Goal: Task Accomplishment & Management: Manage account settings

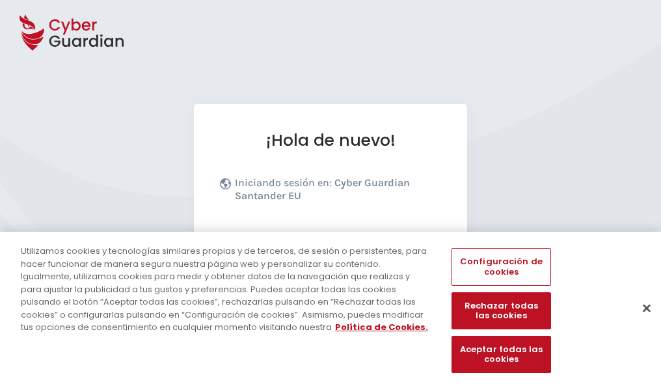
scroll to position [159, 0]
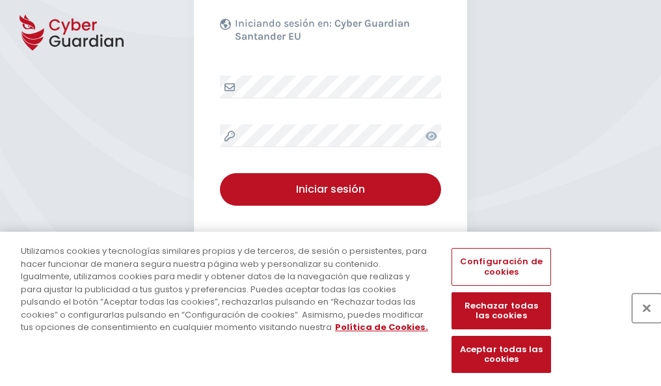
click at [640, 321] on button "Cerrar" at bounding box center [646, 307] width 29 height 29
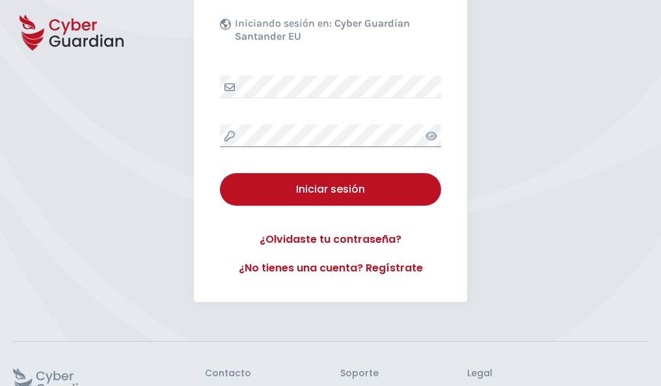
scroll to position [253, 0]
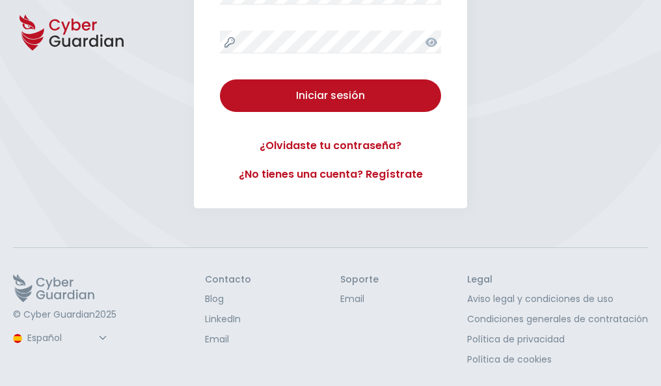
click at [220, 79] on button "Iniciar sesión" at bounding box center [330, 95] width 221 height 33
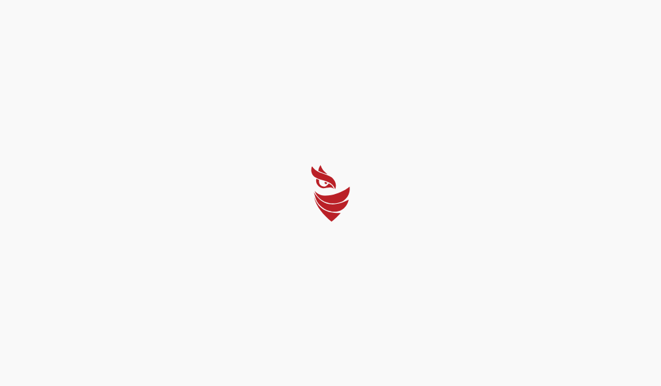
scroll to position [0, 0]
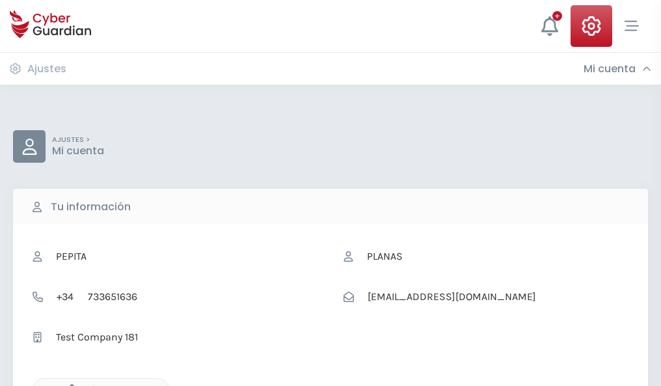
click at [68, 384] on icon "button" at bounding box center [68, 389] width 11 height 11
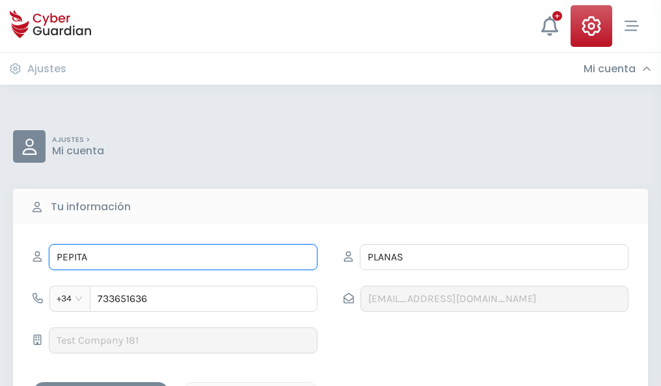
click at [183, 257] on input "PEPITA" at bounding box center [183, 257] width 269 height 26
type input "P"
type input "Leopoldo"
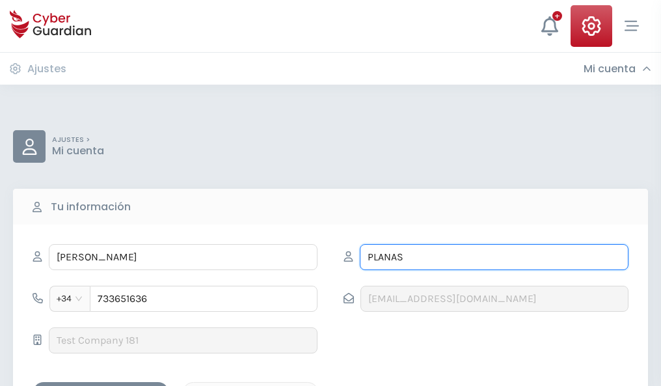
click at [494, 257] on input "PLANAS" at bounding box center [494, 257] width 269 height 26
type input "P"
type input "Tudela"
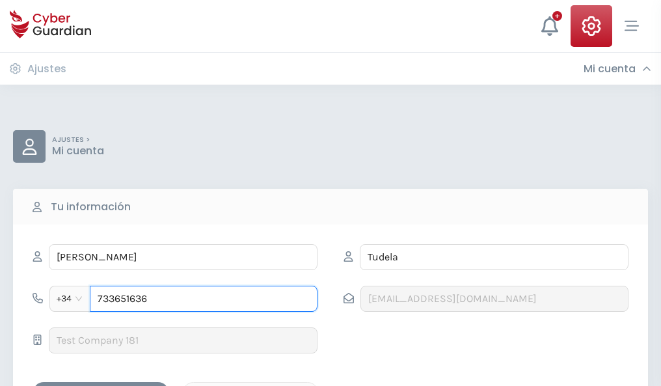
click at [204, 299] on input "733651636" at bounding box center [204, 299] width 228 height 26
type input "7"
type input "806694191"
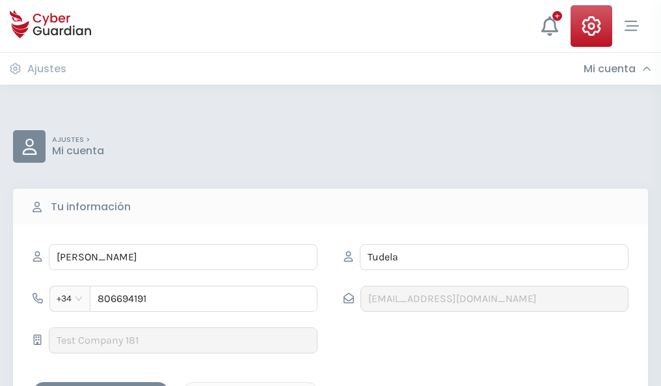
click at [101, 385] on div "Guardar cambios" at bounding box center [100, 393] width 117 height 16
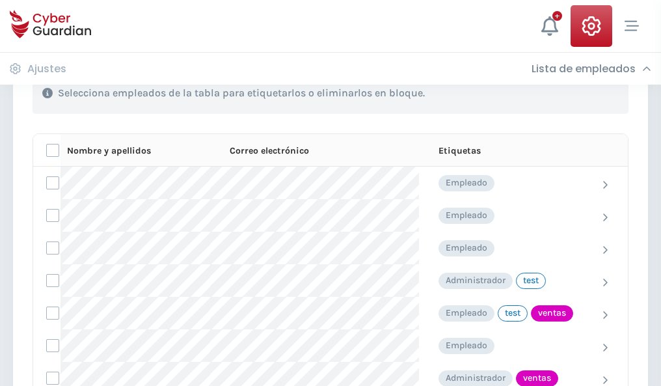
scroll to position [589, 0]
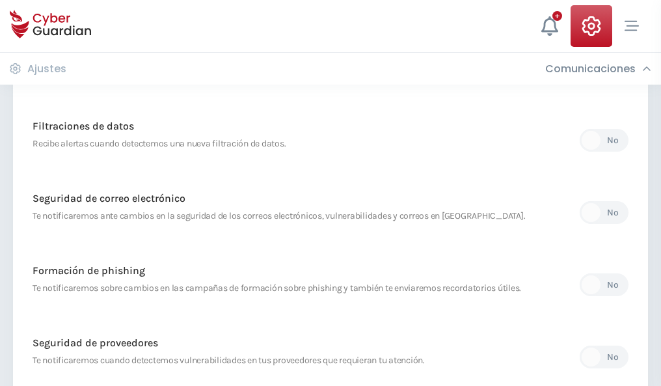
scroll to position [685, 0]
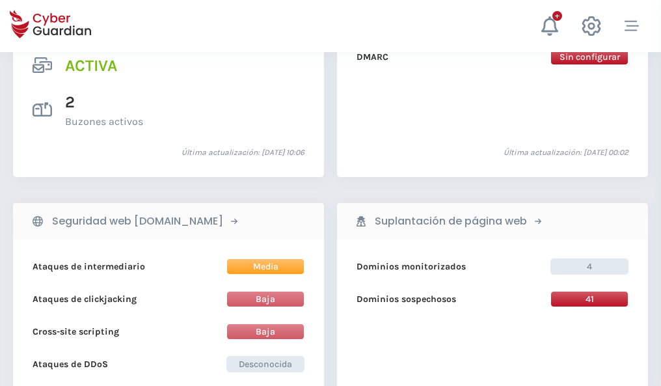
scroll to position [1322, 0]
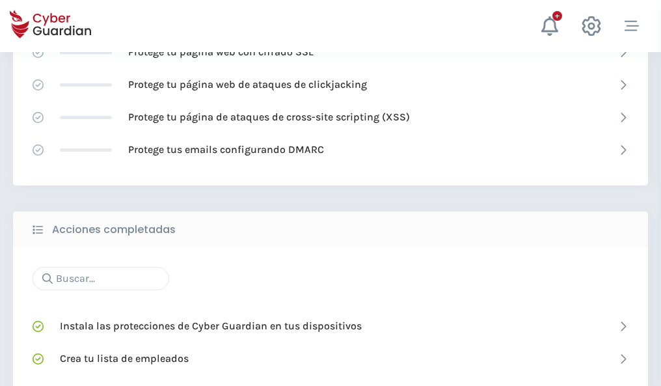
scroll to position [866, 0]
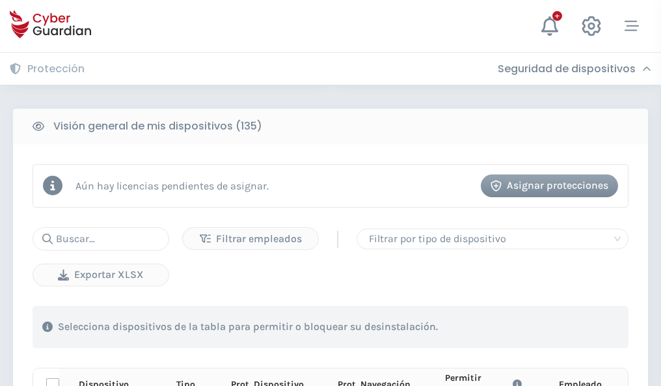
scroll to position [1149, 0]
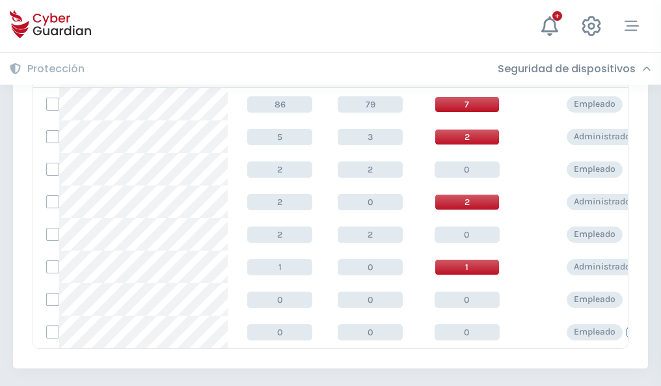
scroll to position [604, 0]
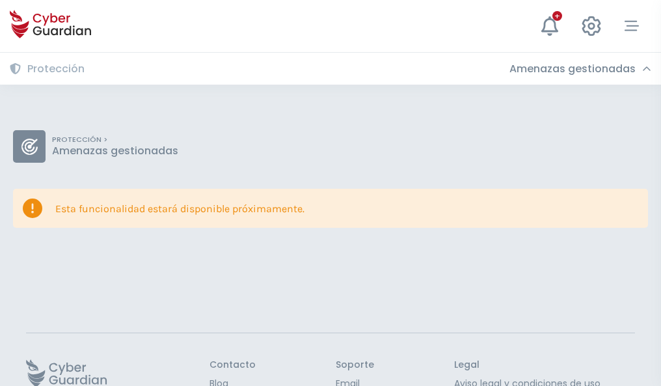
scroll to position [85, 0]
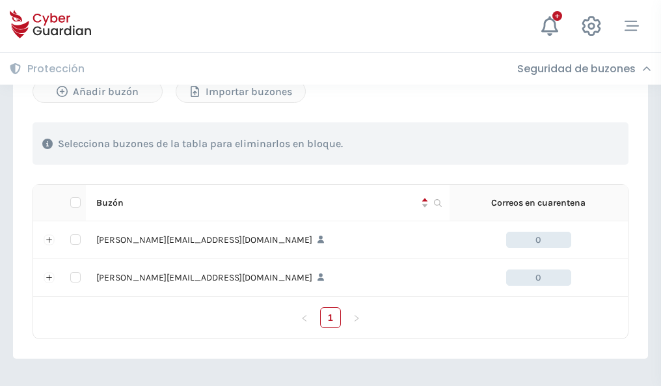
scroll to position [565, 0]
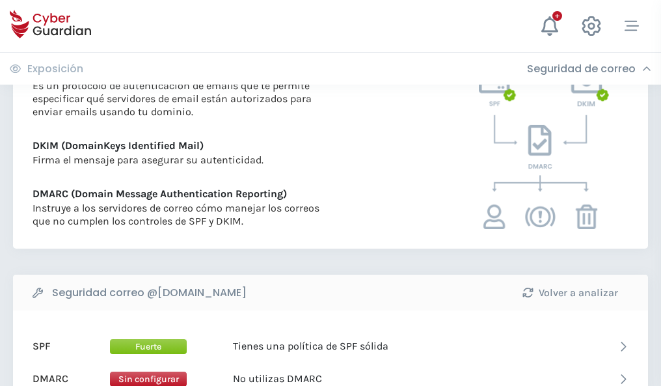
scroll to position [702, 0]
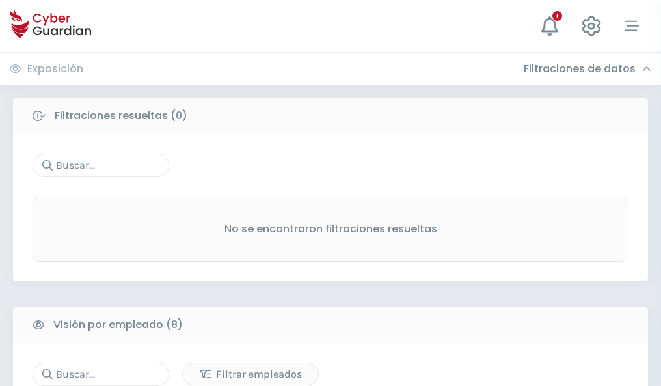
scroll to position [1108, 0]
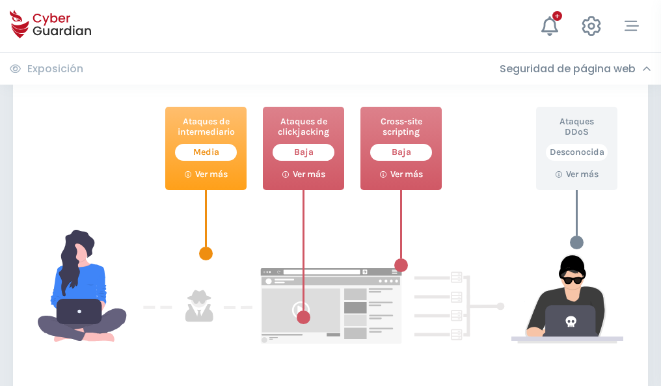
scroll to position [708, 0]
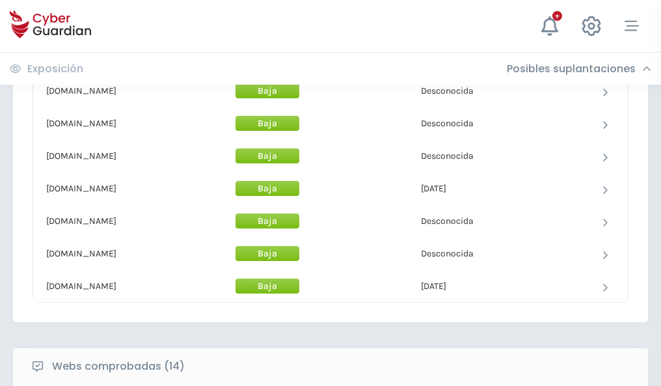
scroll to position [1268, 0]
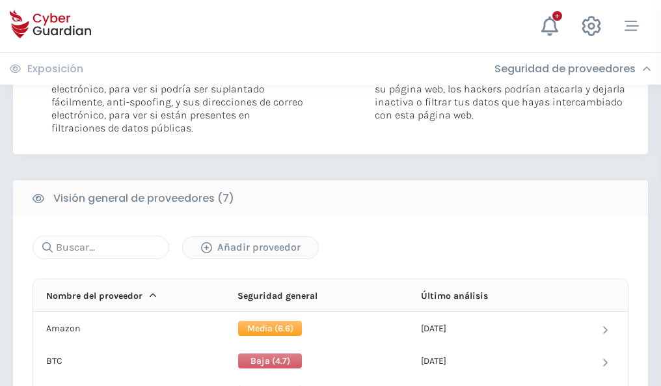
scroll to position [871, 0]
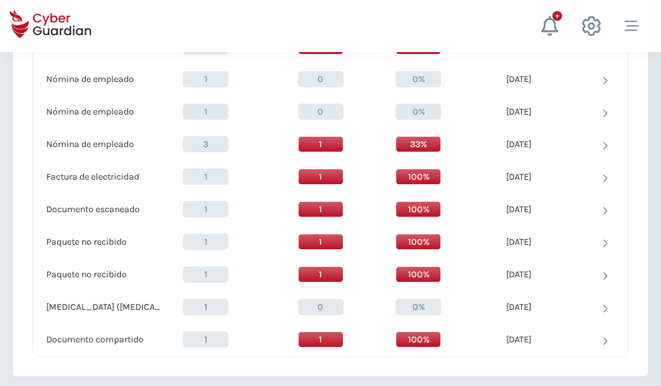
scroll to position [1348, 0]
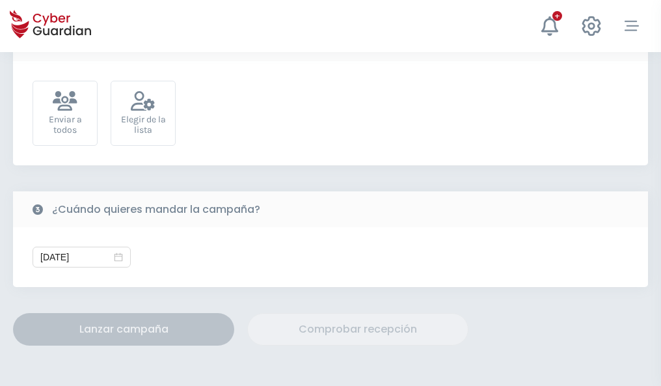
scroll to position [476, 0]
